Goal: Task Accomplishment & Management: Use online tool/utility

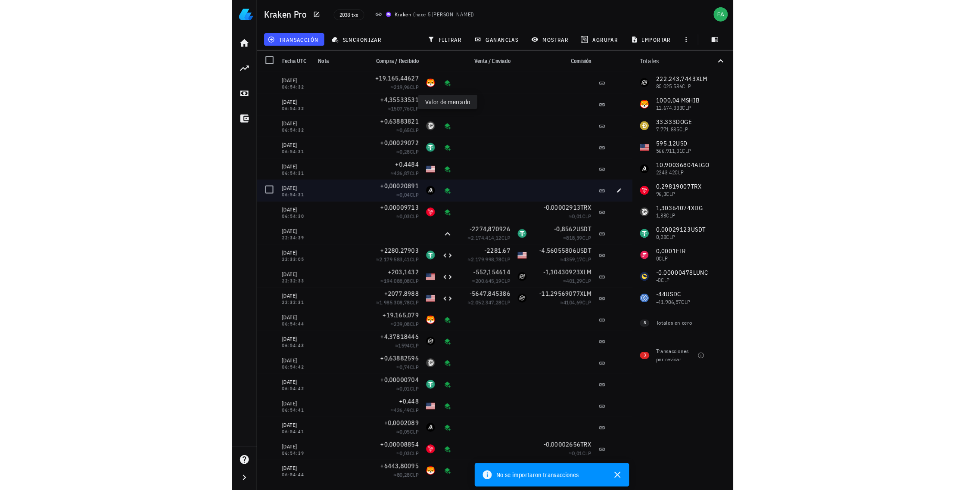
scroll to position [89, 0]
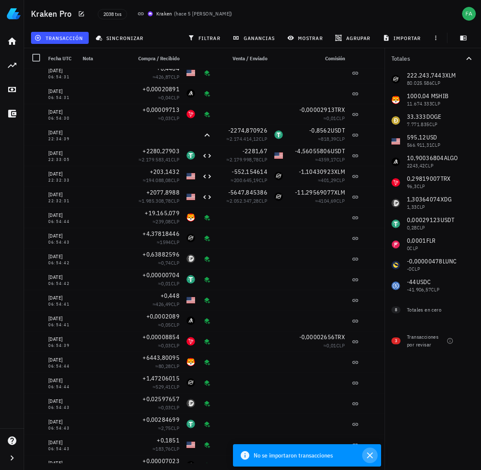
drag, startPoint x: 373, startPoint y: 455, endPoint x: 366, endPoint y: 432, distance: 24.1
click at [373, 455] on icon "button" at bounding box center [370, 455] width 10 height 10
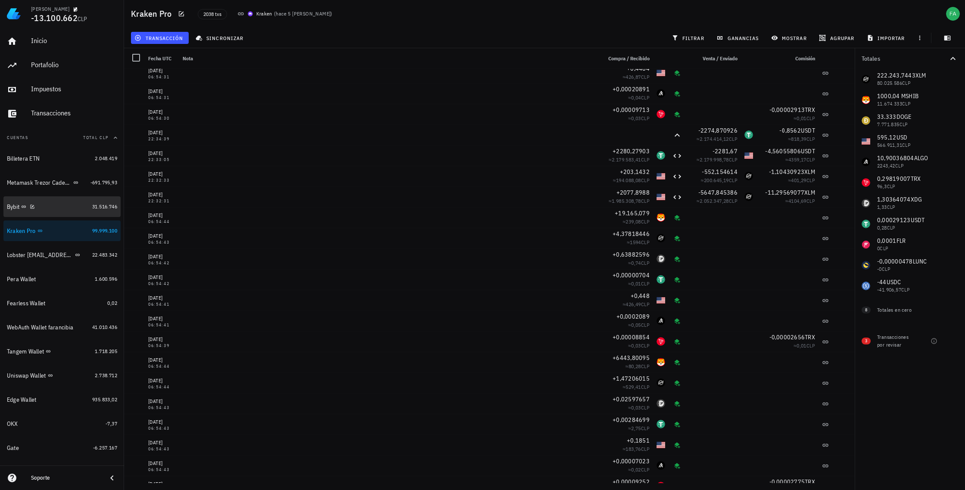
click at [62, 207] on div "Bybit" at bounding box center [48, 207] width 82 height 8
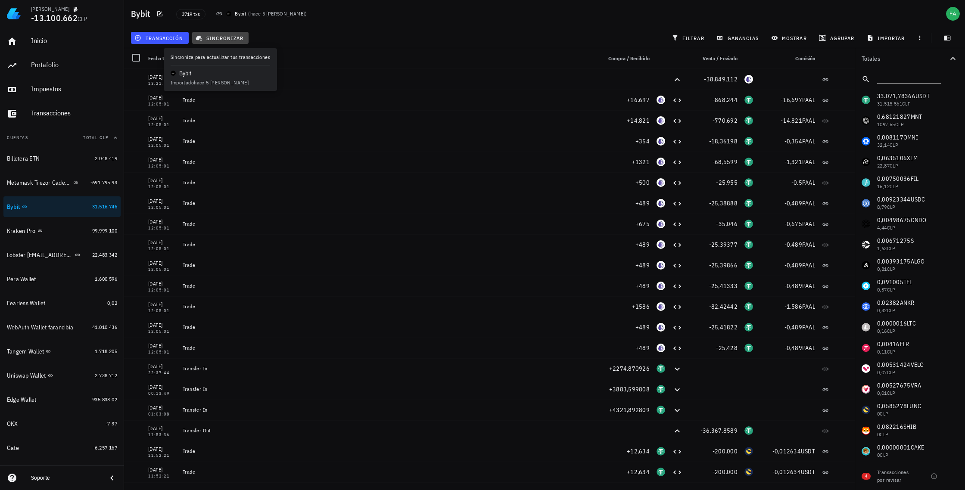
click at [233, 37] on span "sincronizar" at bounding box center [220, 37] width 46 height 7
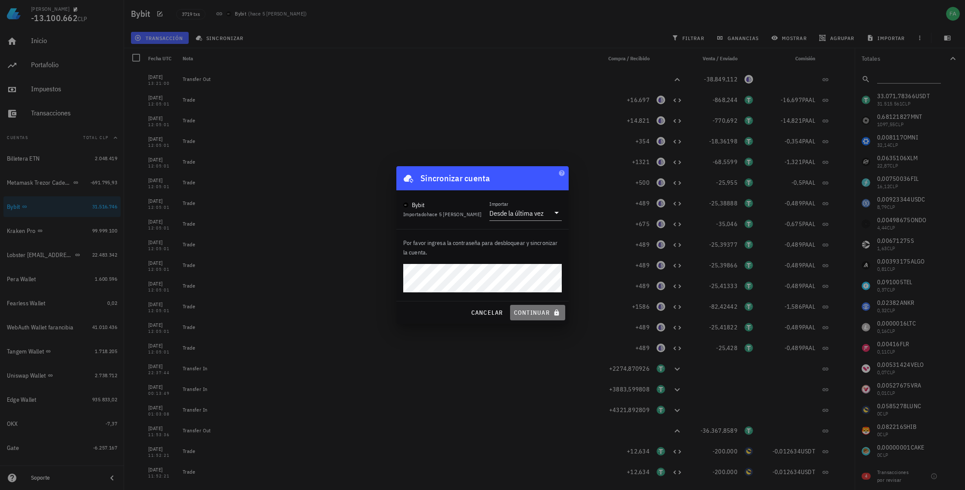
click at [481, 313] on span "continuar" at bounding box center [537, 313] width 48 height 8
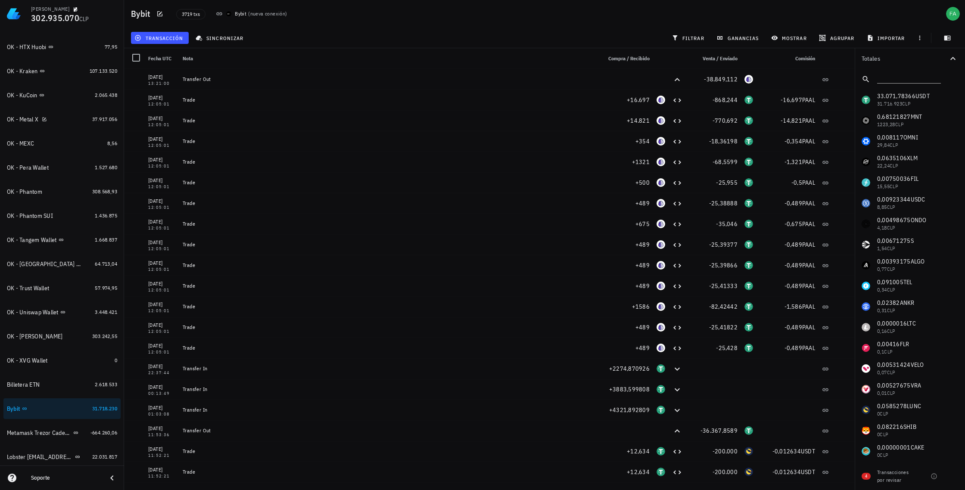
scroll to position [377, 0]
click at [236, 38] on span "sincronizar" at bounding box center [220, 37] width 46 height 7
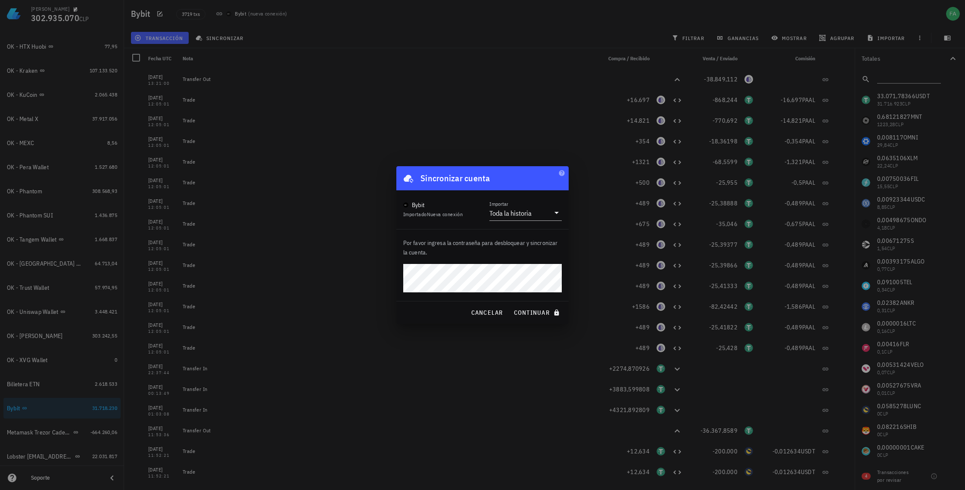
click at [518, 257] on p "Por favor ingresa la contraseña para desbloquear y sincronizar la cuenta." at bounding box center [482, 247] width 158 height 19
click at [558, 212] on icon at bounding box center [556, 213] width 4 height 2
click at [534, 240] on div "Intervalo de tiempo" at bounding box center [525, 240] width 59 height 8
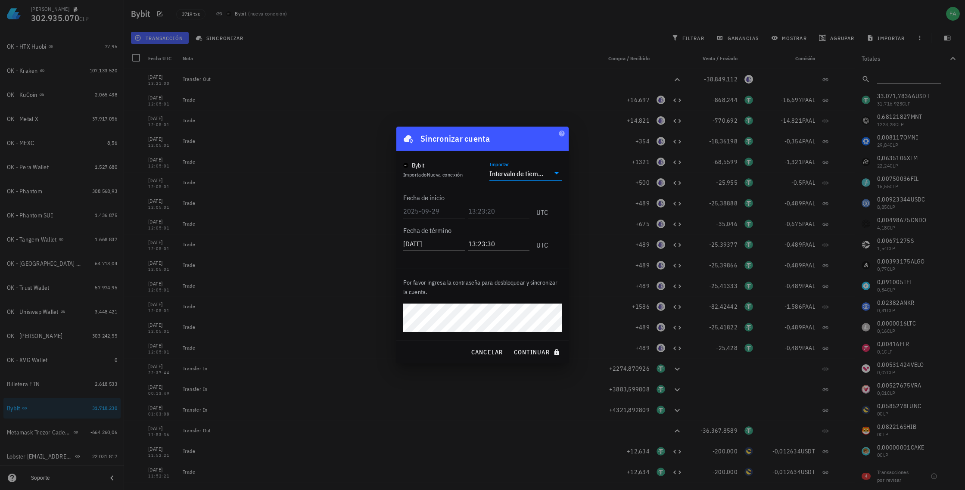
click at [432, 208] on input "text" at bounding box center [434, 211] width 62 height 14
click at [481, 211] on input "text" at bounding box center [499, 211] width 59 height 14
click at [437, 209] on input "2025-08-" at bounding box center [432, 211] width 59 height 14
type input "2025-09-08"
click at [475, 212] on input "text" at bounding box center [499, 211] width 59 height 14
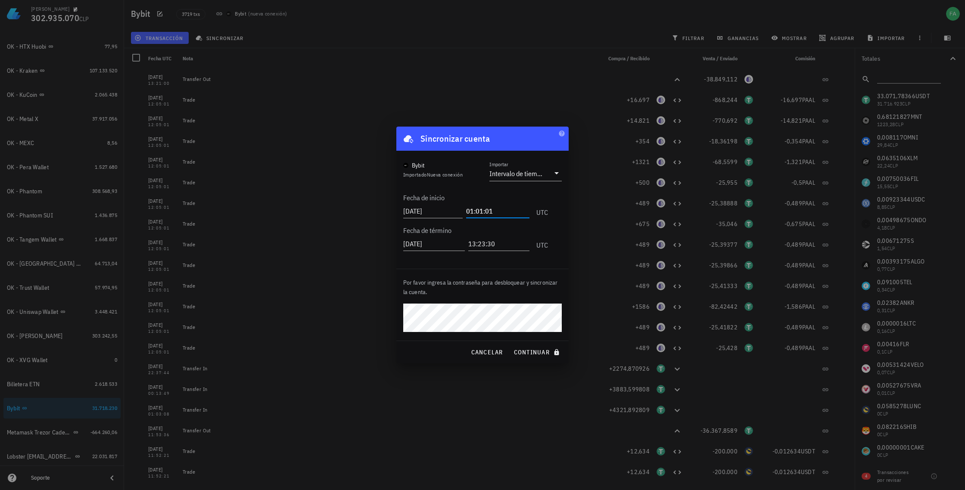
type input "01:01:01"
click at [394, 314] on div "francisco arancibia 302.935.070 CLP Inicio Portafolio Impuestos Transacciones C…" at bounding box center [482, 245] width 965 height 490
